Goal: Task Accomplishment & Management: Use online tool/utility

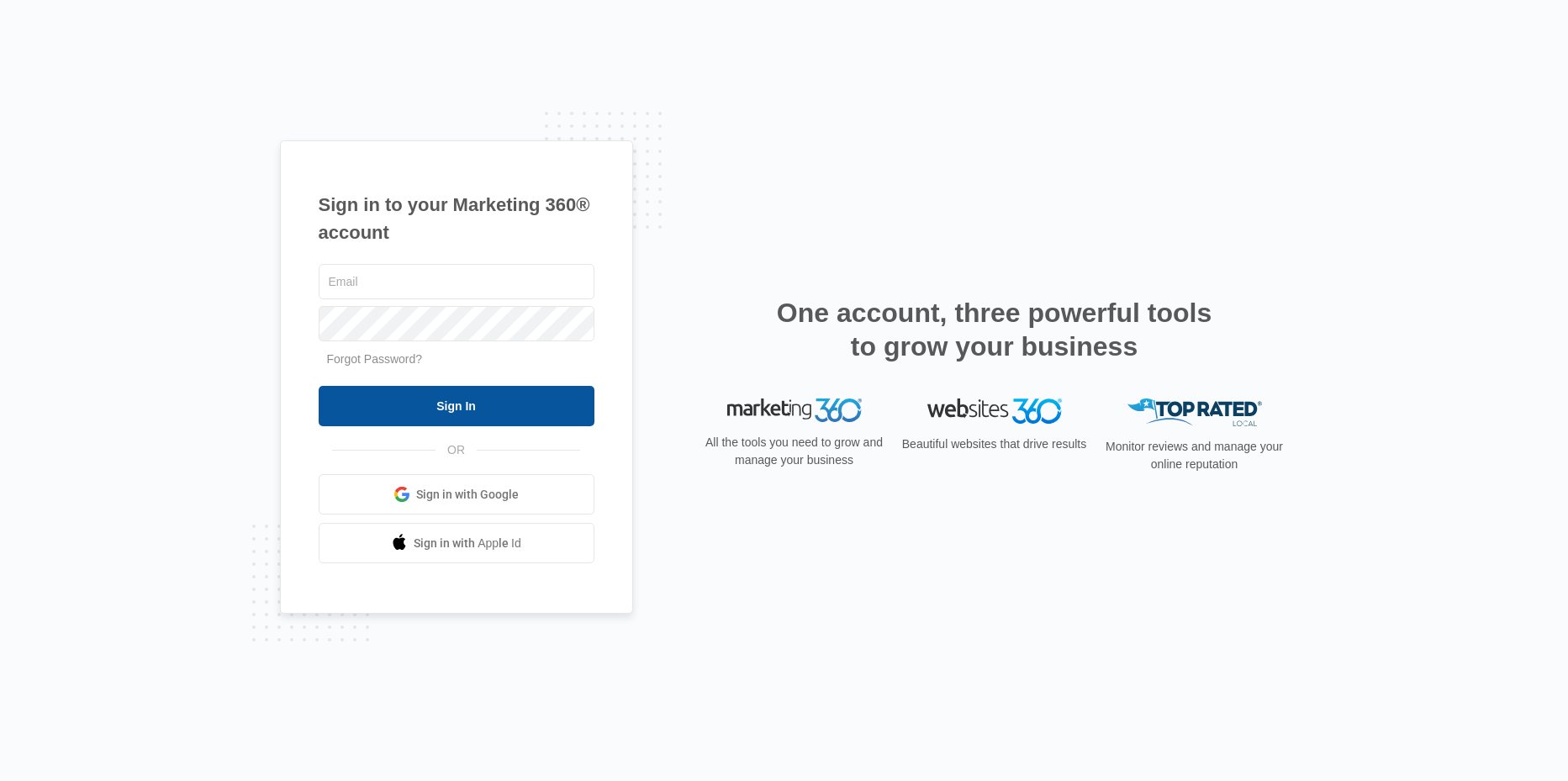
type input "[EMAIL_ADDRESS][DOMAIN_NAME]"
click at [405, 402] on input "Sign In" at bounding box center [457, 405] width 276 height 40
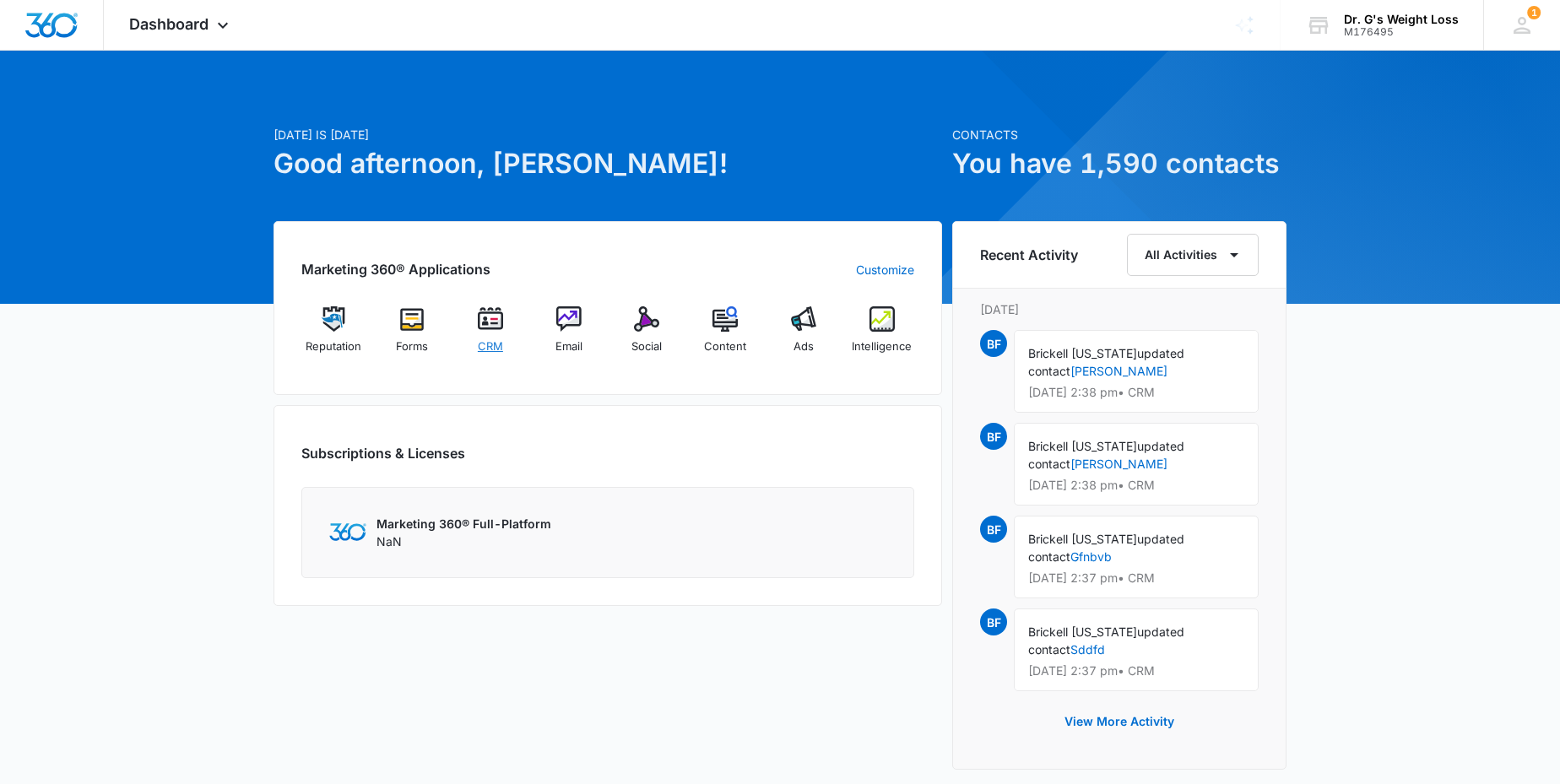
click at [486, 324] on img at bounding box center [490, 319] width 26 height 26
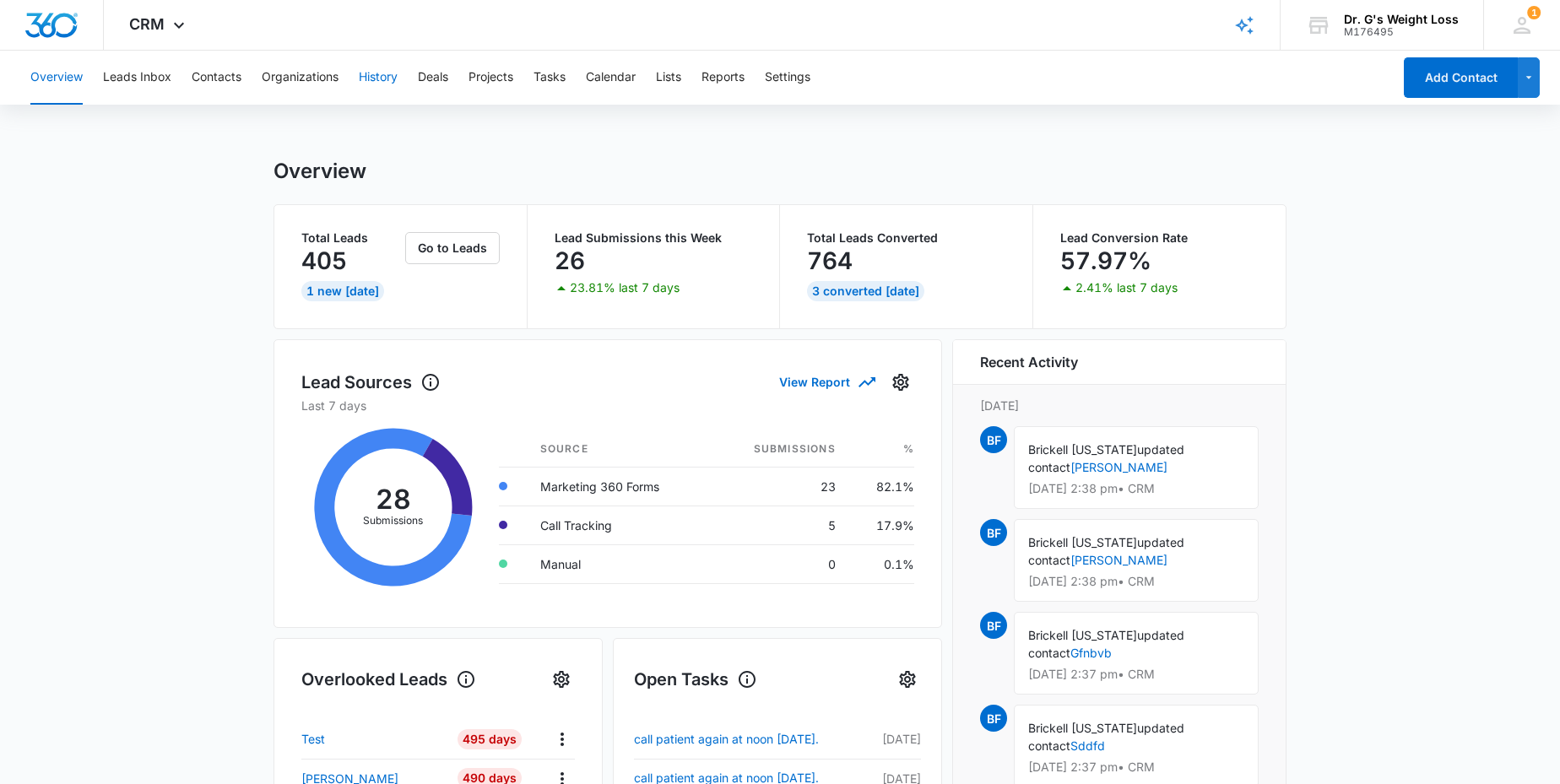
click at [386, 78] on button "History" at bounding box center [377, 77] width 39 height 54
